Goal: Transaction & Acquisition: Purchase product/service

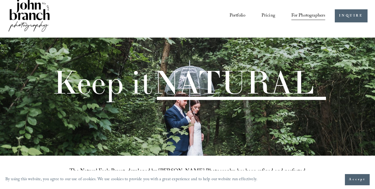
scroll to position [5, 0]
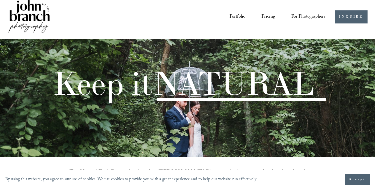
click at [269, 16] on link "Pricing" at bounding box center [269, 17] width 14 height 10
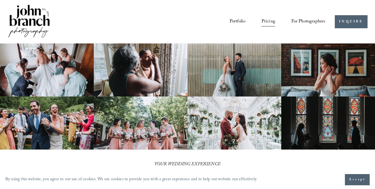
click at [300, 21] on span "For Photographers" at bounding box center [309, 21] width 34 height 9
click at [0, 0] on span "Presets" at bounding box center [0, 0] width 0 height 0
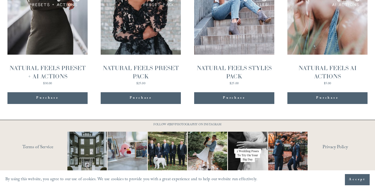
scroll to position [612, 0]
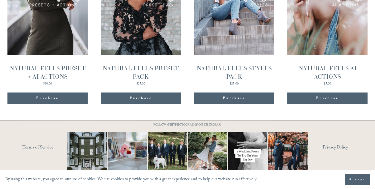
click at [64, 97] on div "Purchase Added!" at bounding box center [47, 98] width 73 height 5
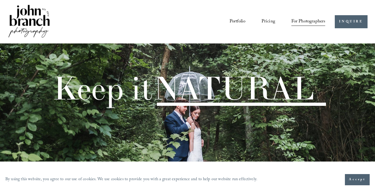
click at [0, 0] on span "Education" at bounding box center [0, 0] width 0 height 0
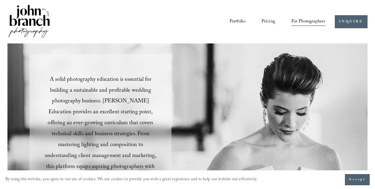
click at [0, 0] on link "Blog" at bounding box center [0, 0] width 0 height 0
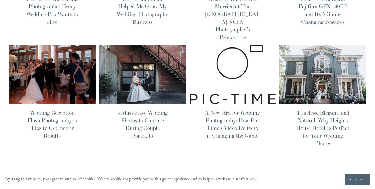
scroll to position [123, 0]
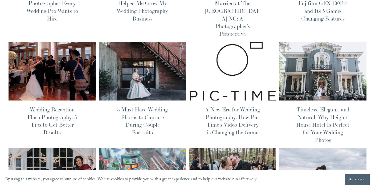
click at [152, 110] on link "5 Must-Have Wedding Photos to Capture During Couple Portraits" at bounding box center [142, 121] width 51 height 30
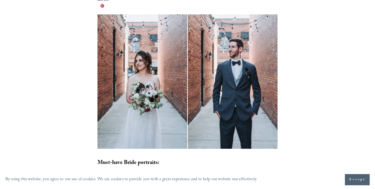
scroll to position [1498, 0]
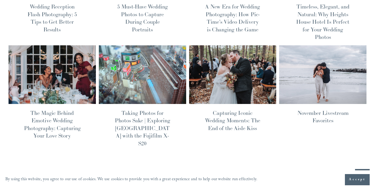
scroll to position [221, 0]
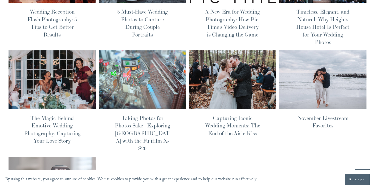
click at [226, 115] on link "Capturing Iconic Wedding Moments: The End of the Aisle Kiss" at bounding box center [232, 126] width 55 height 22
